Goal: Transaction & Acquisition: Book appointment/travel/reservation

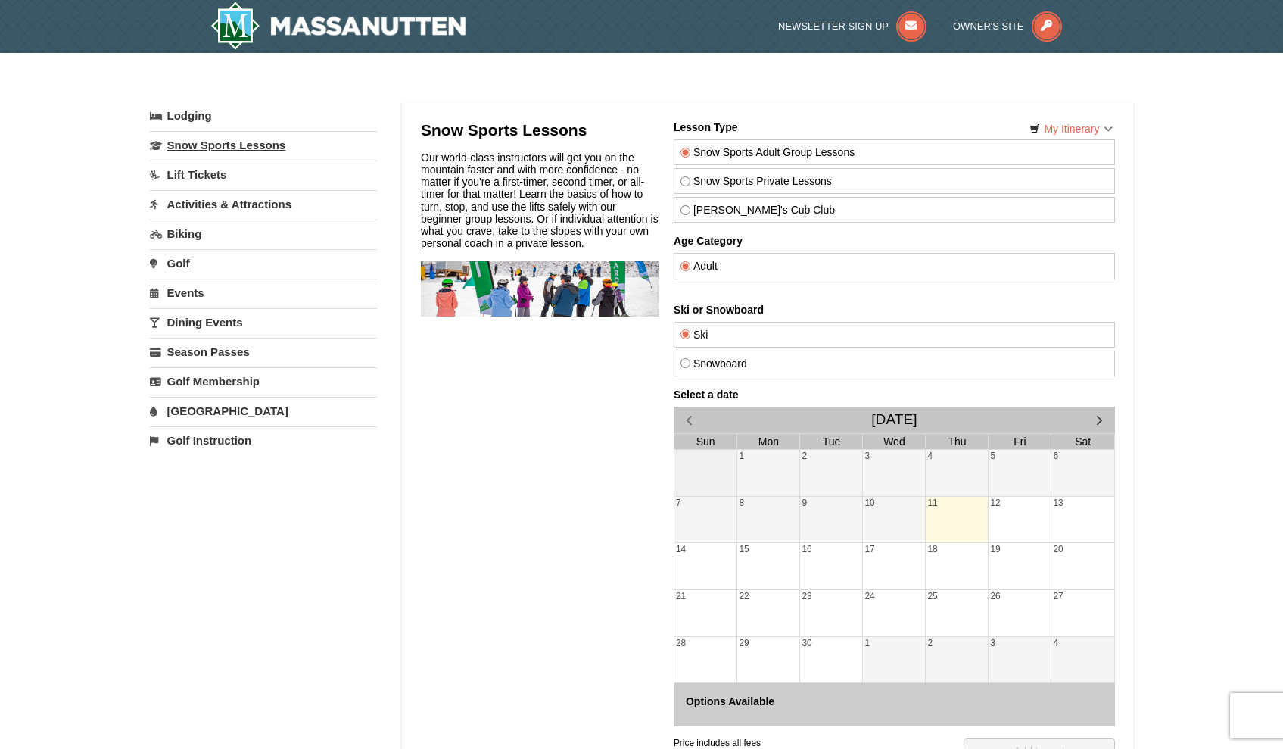
click at [266, 158] on link "Snow Sports Lessons" at bounding box center [263, 145] width 227 height 28
click at [695, 184] on label "Snow Sports Private Lessons" at bounding box center [894, 181] width 428 height 12
click at [690, 184] on input "Snow Sports Private Lessons" at bounding box center [685, 181] width 10 height 10
radio input "true"
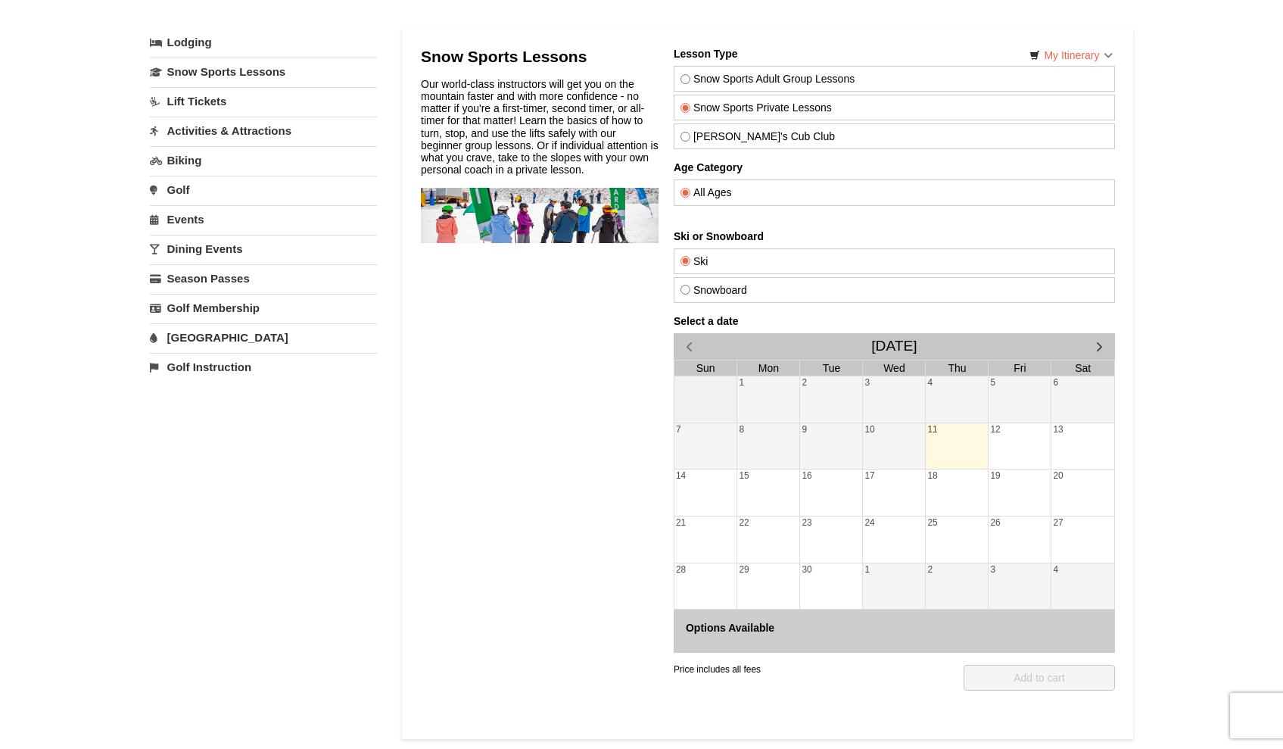
scroll to position [99, 0]
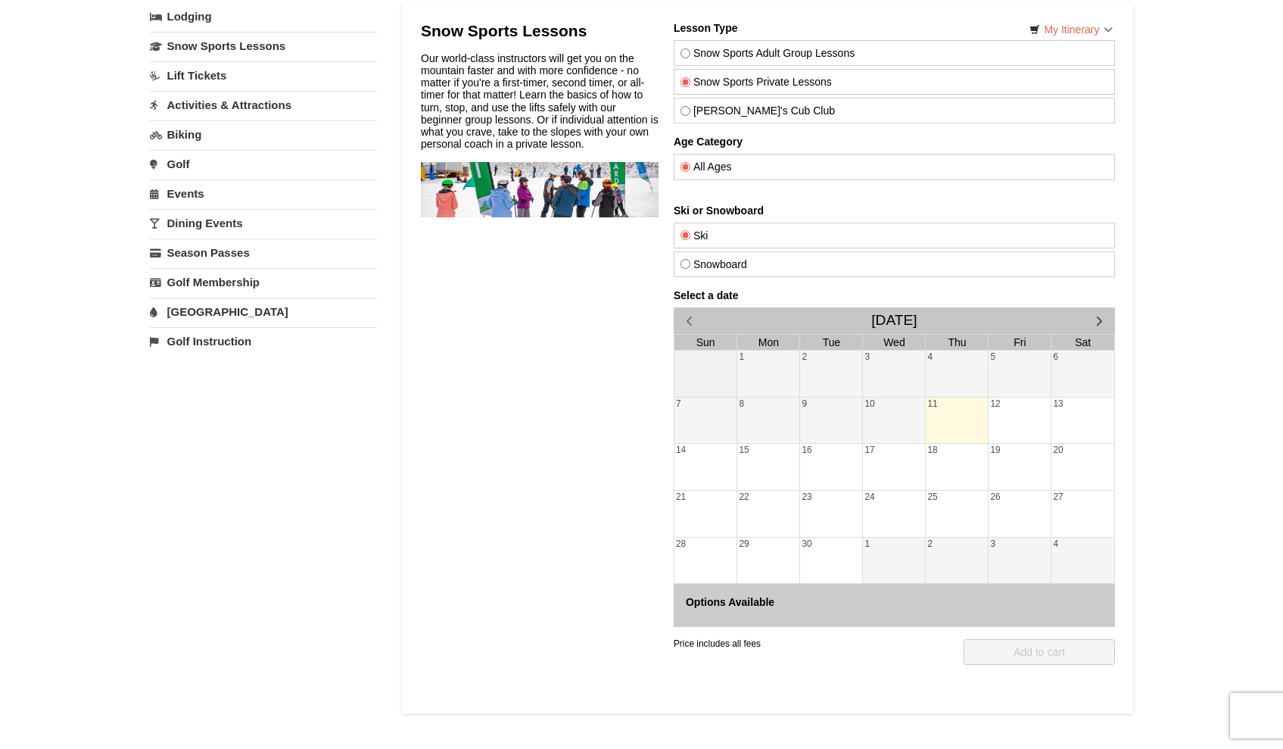
click at [1059, 471] on div "20" at bounding box center [1082, 467] width 63 height 46
click at [1072, 425] on div "13" at bounding box center [1082, 420] width 63 height 46
click at [1103, 317] on span "button" at bounding box center [1099, 321] width 16 height 16
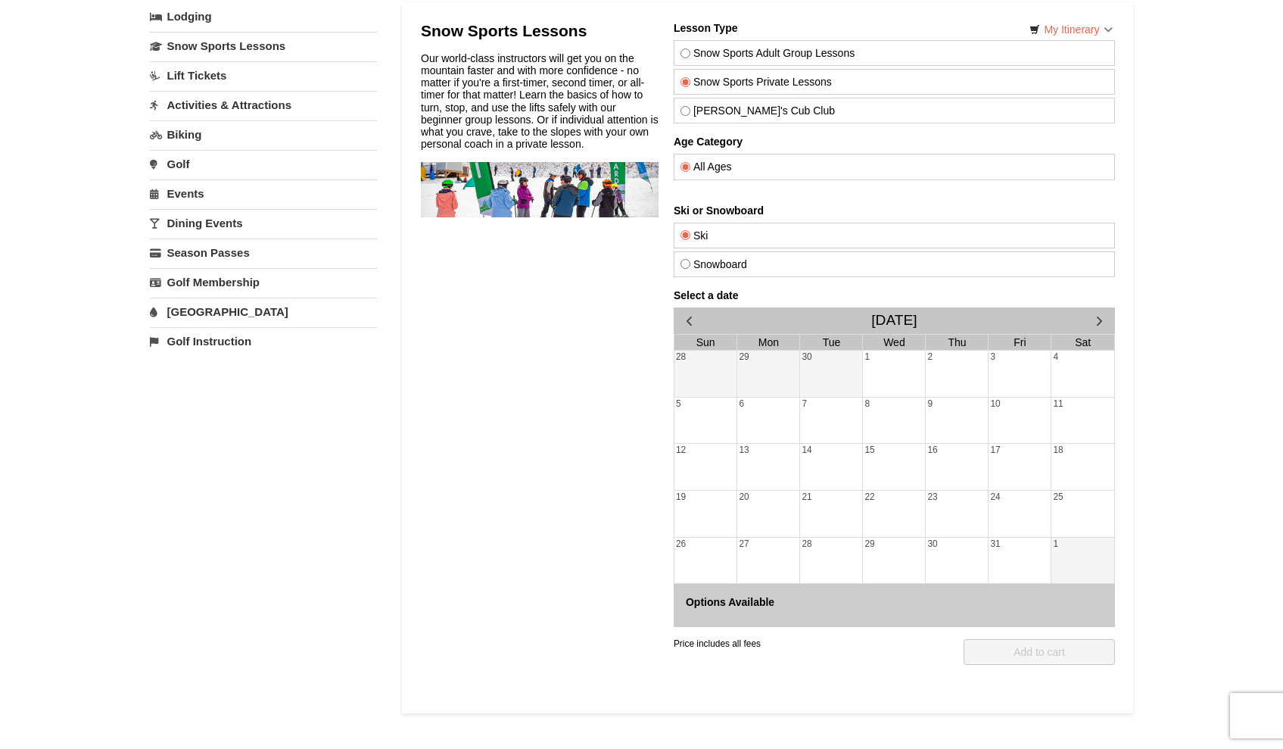
click at [1103, 317] on span "button" at bounding box center [1099, 321] width 16 height 16
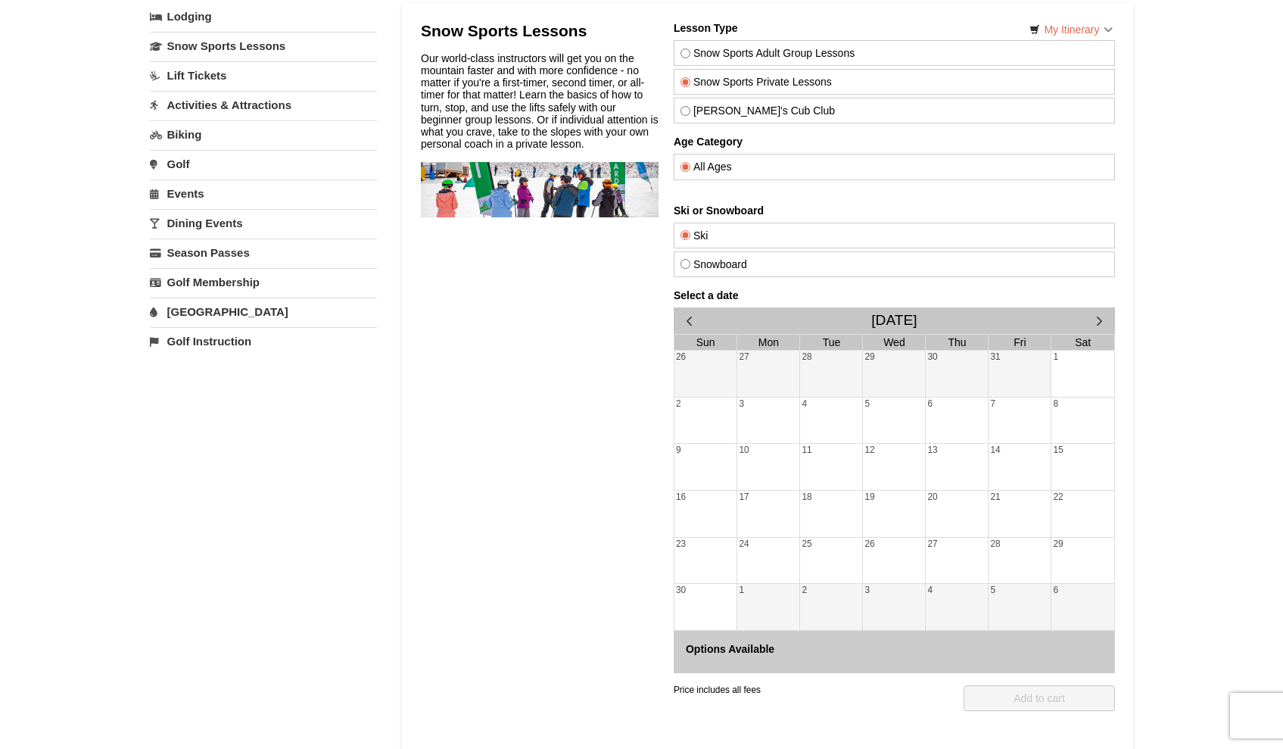
click at [1095, 324] on span "button" at bounding box center [1099, 321] width 16 height 16
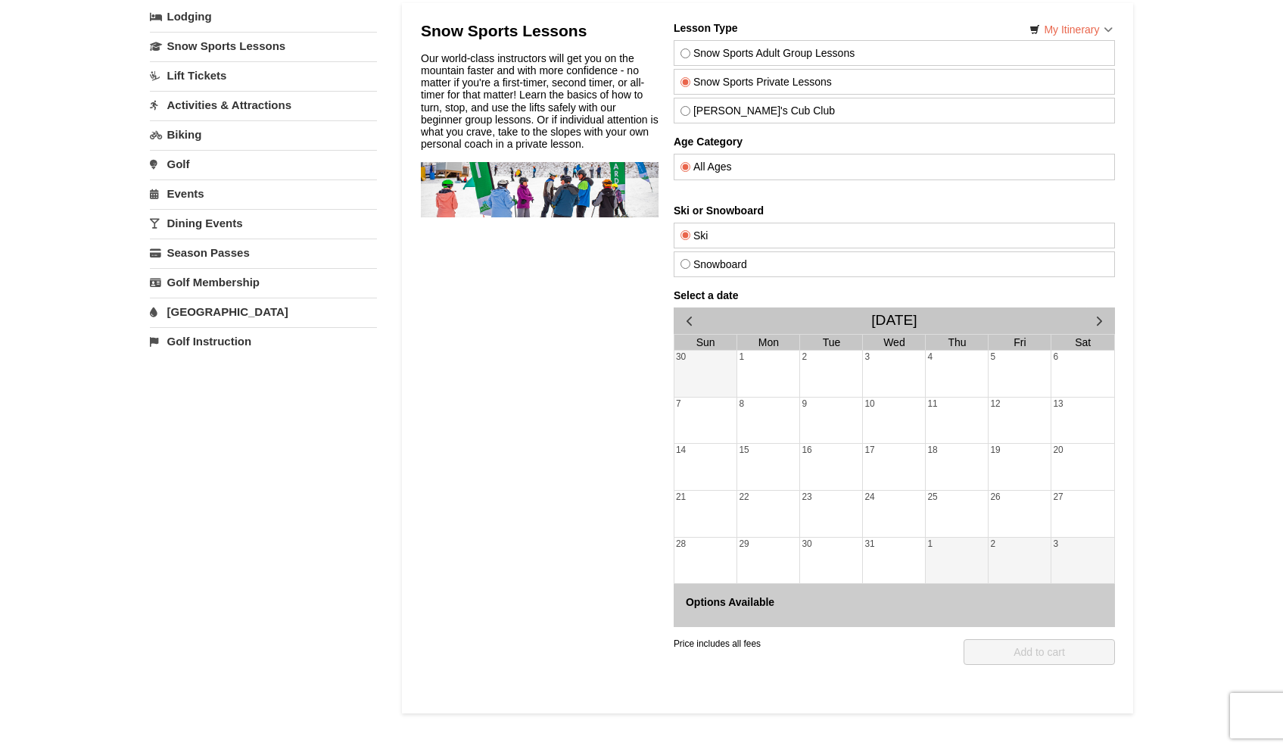
click at [921, 429] on div "10" at bounding box center [893, 420] width 62 height 46
click at [880, 370] on div "3" at bounding box center [893, 373] width 62 height 46
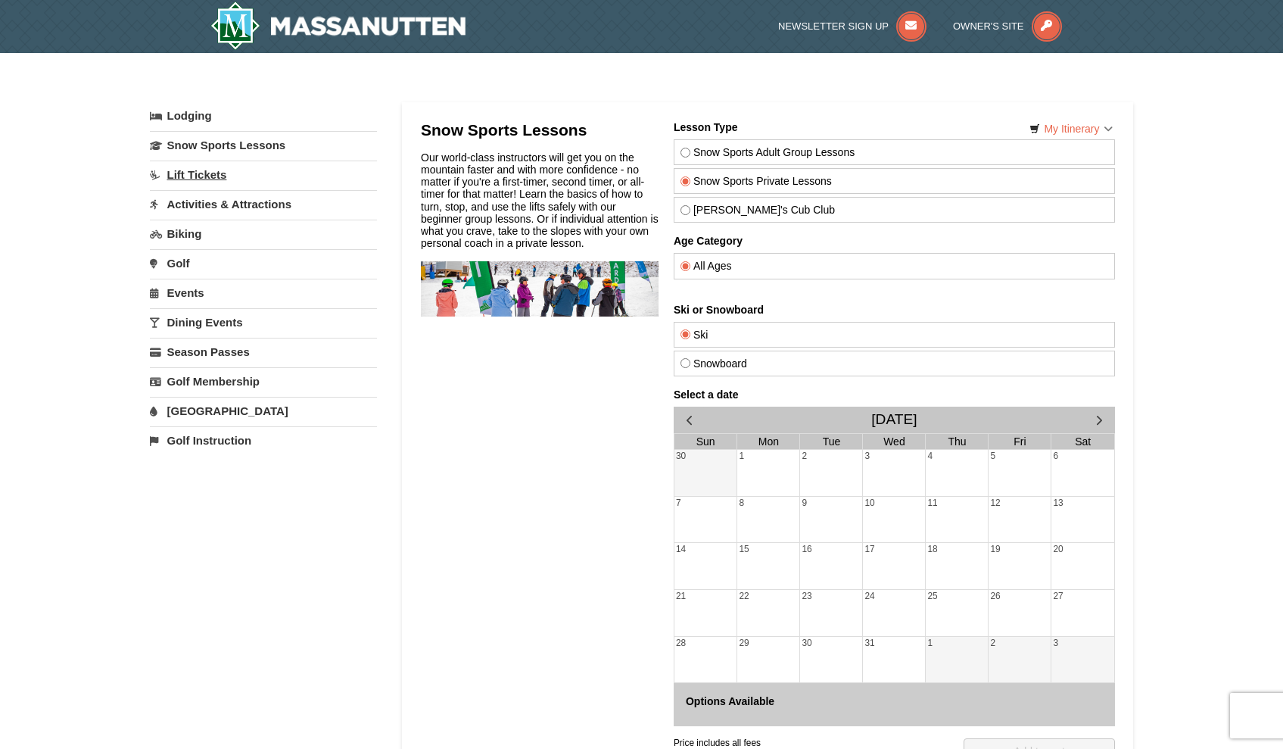
scroll to position [8, 0]
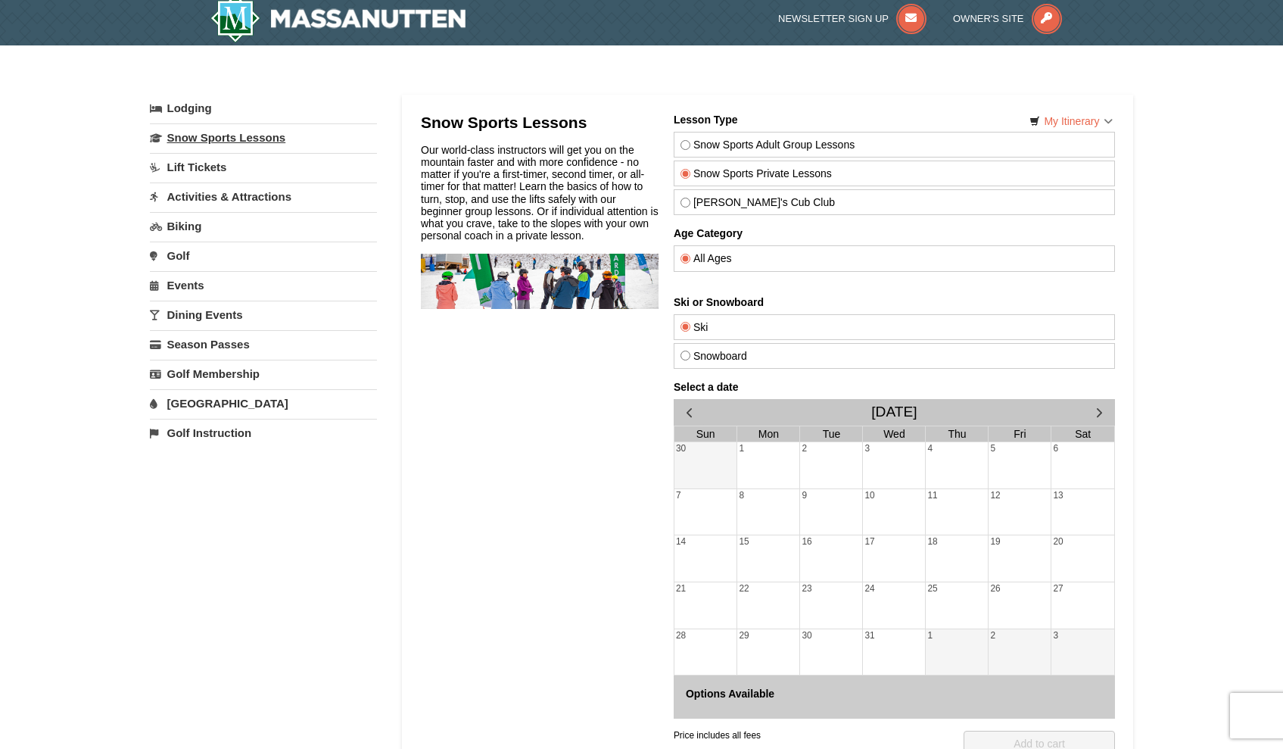
click at [250, 146] on link "Snow Sports Lessons" at bounding box center [263, 137] width 227 height 28
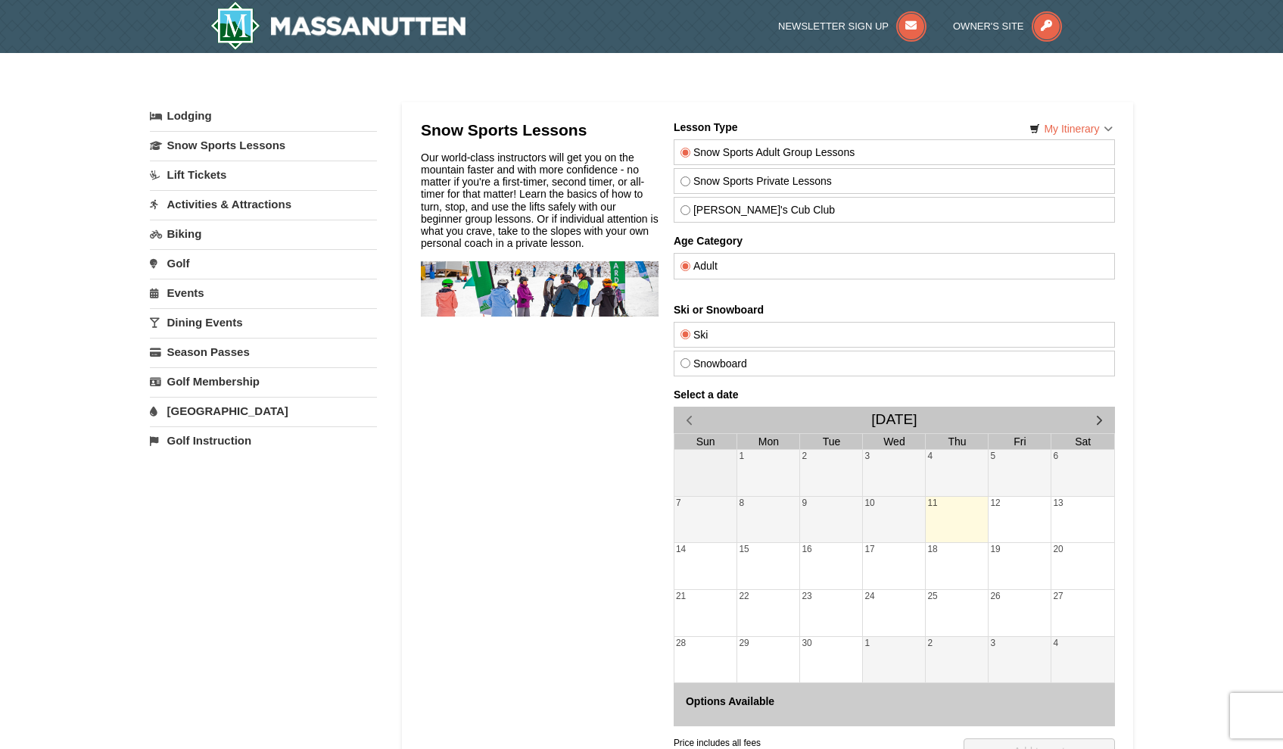
click at [793, 591] on div "22" at bounding box center [768, 613] width 62 height 46
click at [825, 597] on div "23" at bounding box center [830, 613] width 62 height 46
